Goal: Register for event/course

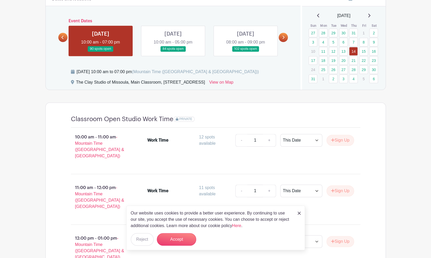
scroll to position [289, 0]
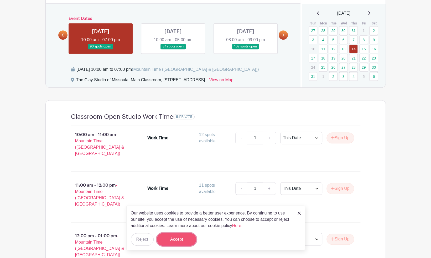
click at [186, 240] on button "Accept" at bounding box center [176, 239] width 39 height 13
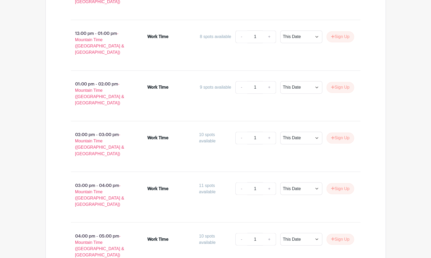
scroll to position [499, 0]
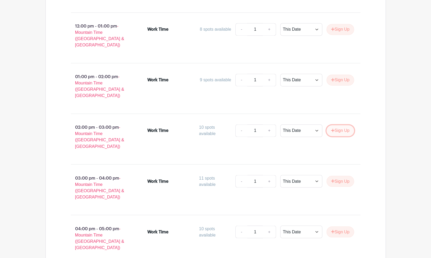
click at [342, 125] on button "Sign Up" at bounding box center [340, 130] width 28 height 11
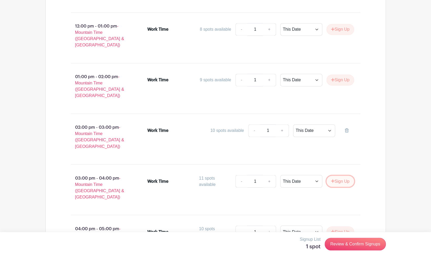
click at [344, 176] on button "Sign Up" at bounding box center [340, 181] width 28 height 11
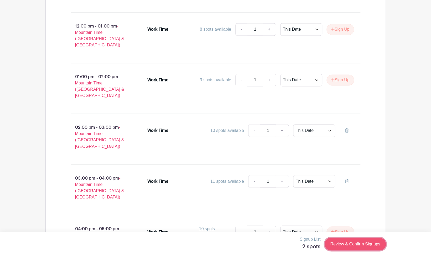
click at [361, 245] on link "Review & Confirm Signups" at bounding box center [354, 244] width 61 height 13
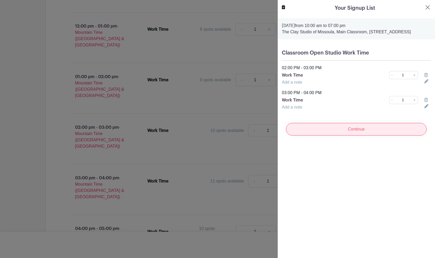
click at [355, 136] on input "Continue" at bounding box center [356, 129] width 140 height 13
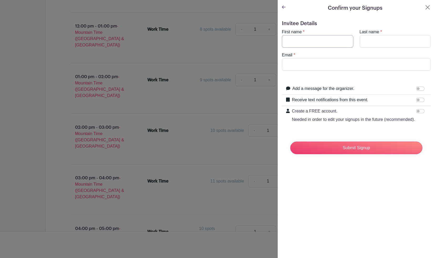
click at [310, 42] on input "First name" at bounding box center [317, 41] width 71 height 13
type input "[PERSON_NAME]"
type input "[EMAIL_ADDRESS][DOMAIN_NAME]"
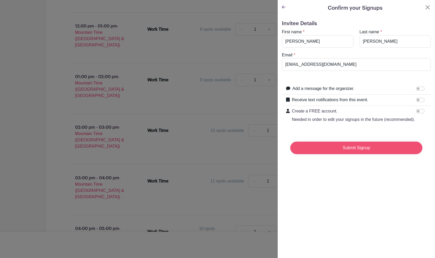
click at [353, 154] on input "Submit Signup" at bounding box center [356, 148] width 132 height 13
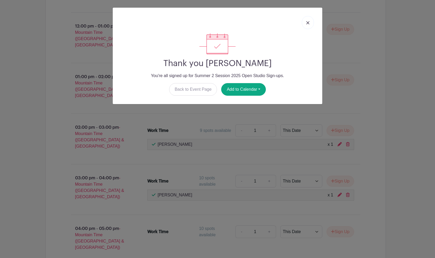
click at [308, 24] on img at bounding box center [307, 22] width 3 height 3
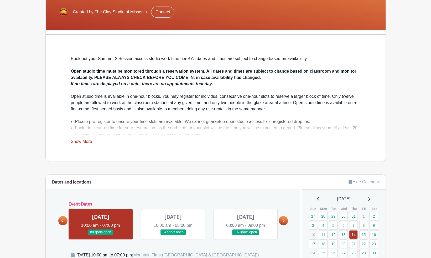
scroll to position [0, 0]
